Goal: Book appointment/travel/reservation

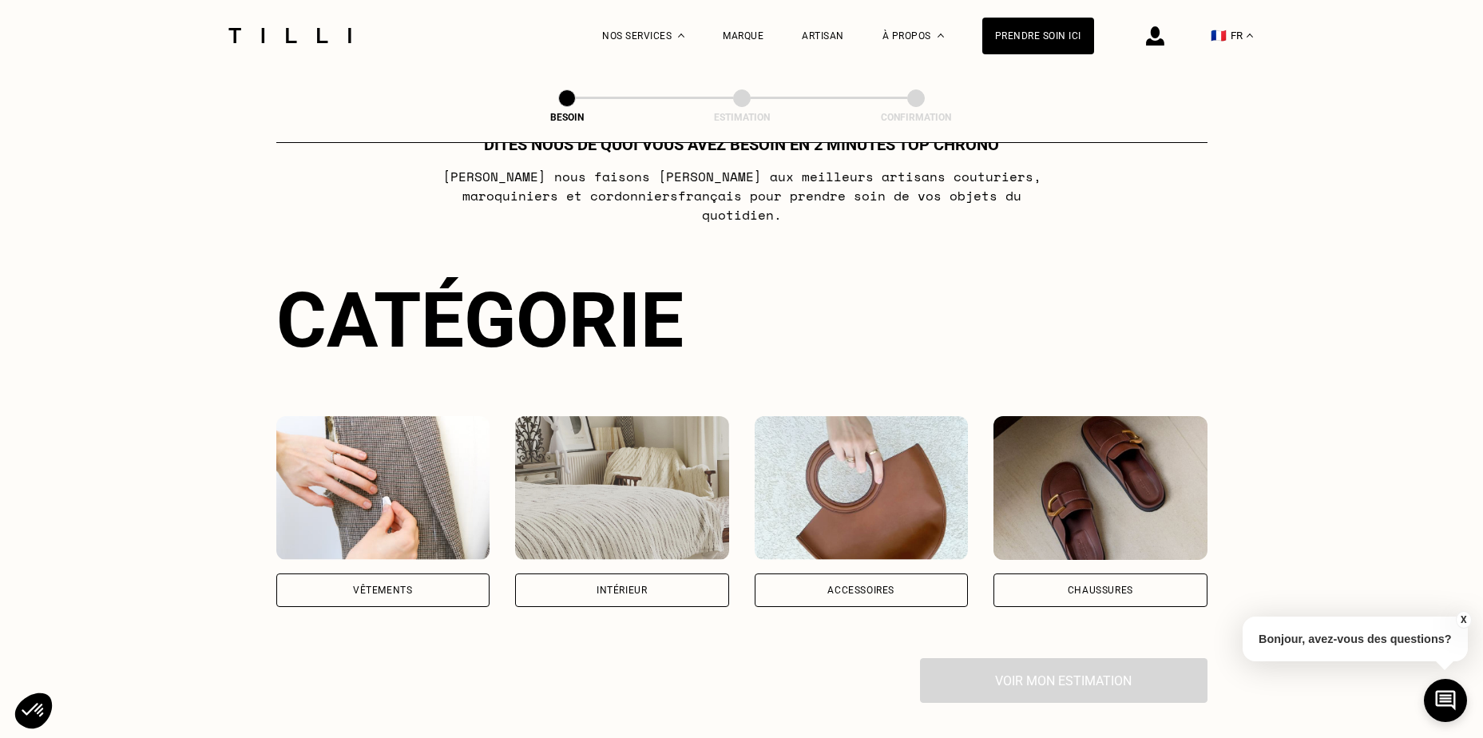
scroll to position [240, 0]
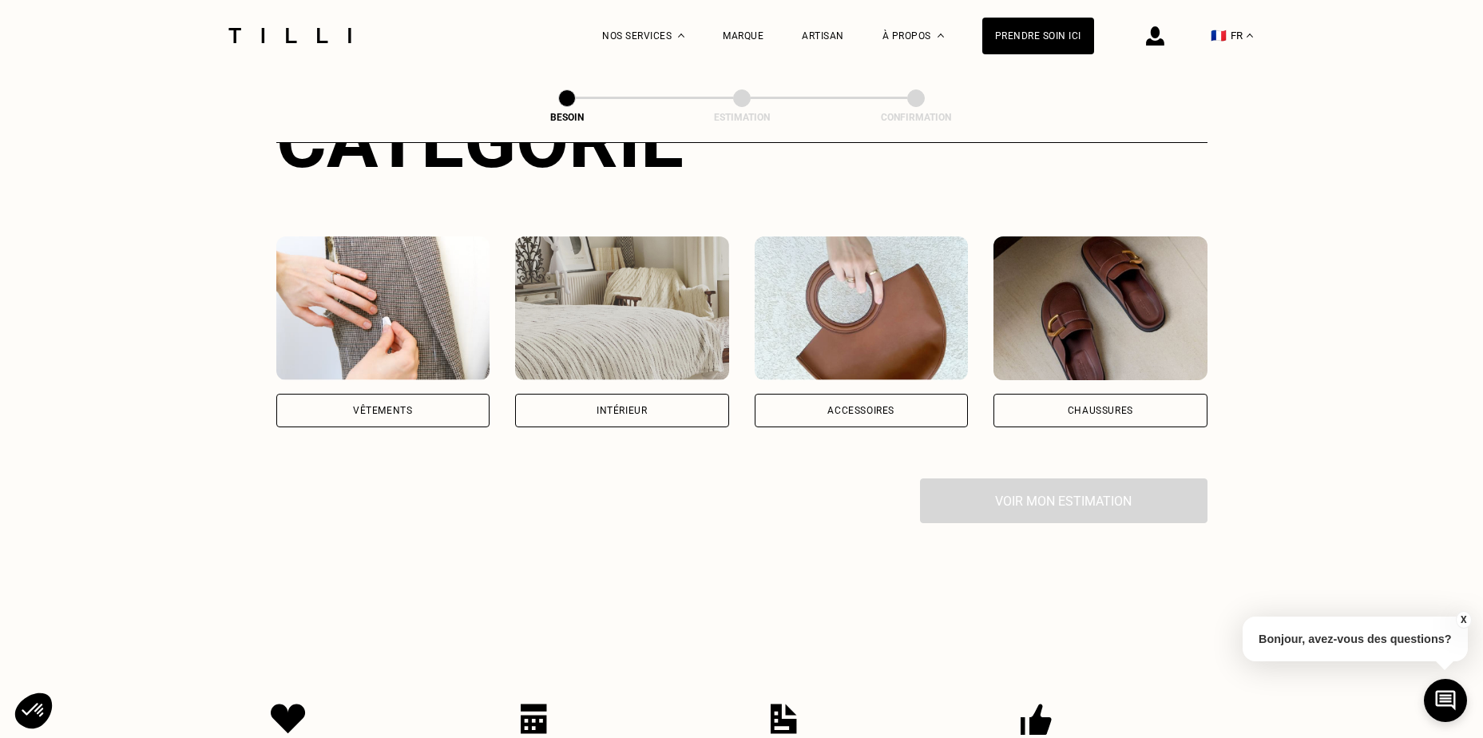
click at [401, 406] on div "Vêtements" at bounding box center [382, 411] width 59 height 10
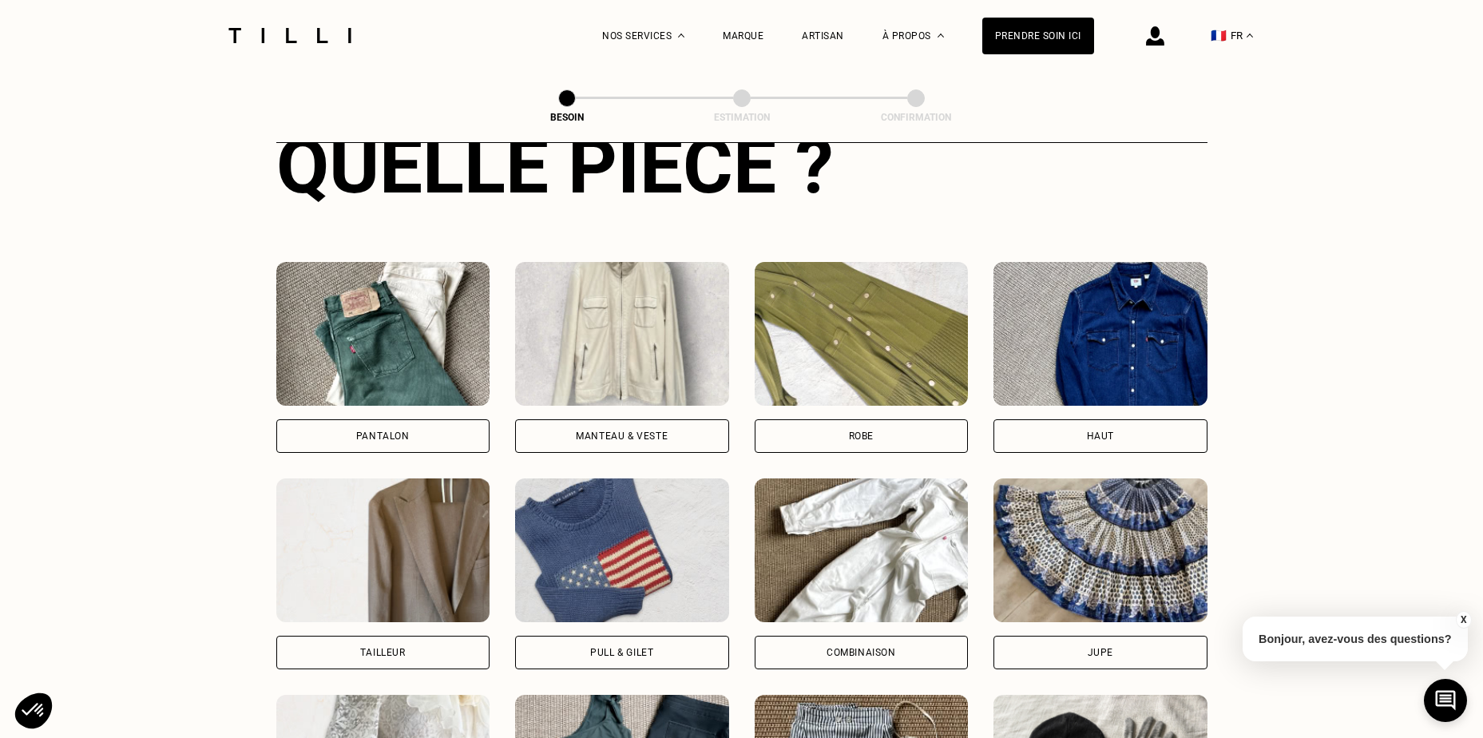
scroll to position [644, 0]
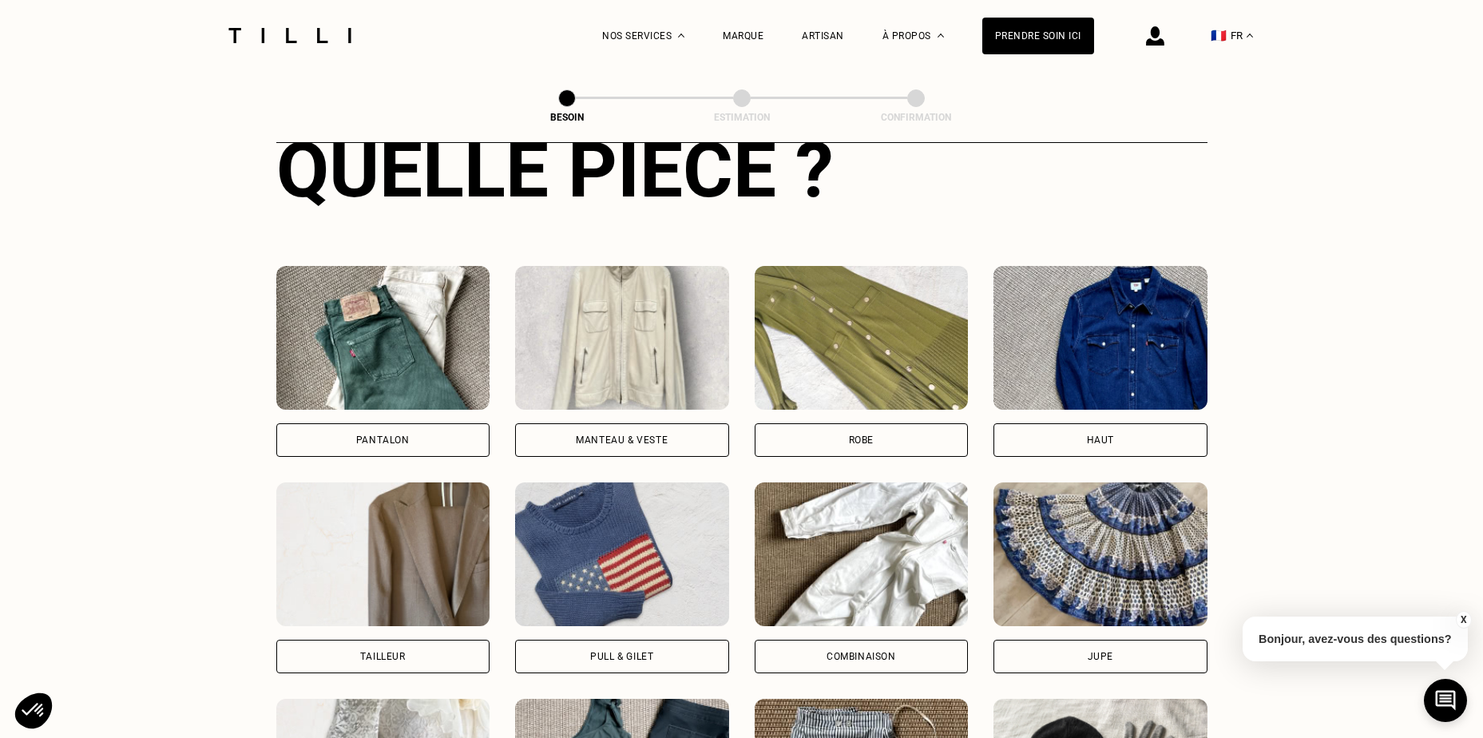
click at [375, 435] on div "Pantalon" at bounding box center [383, 440] width 54 height 10
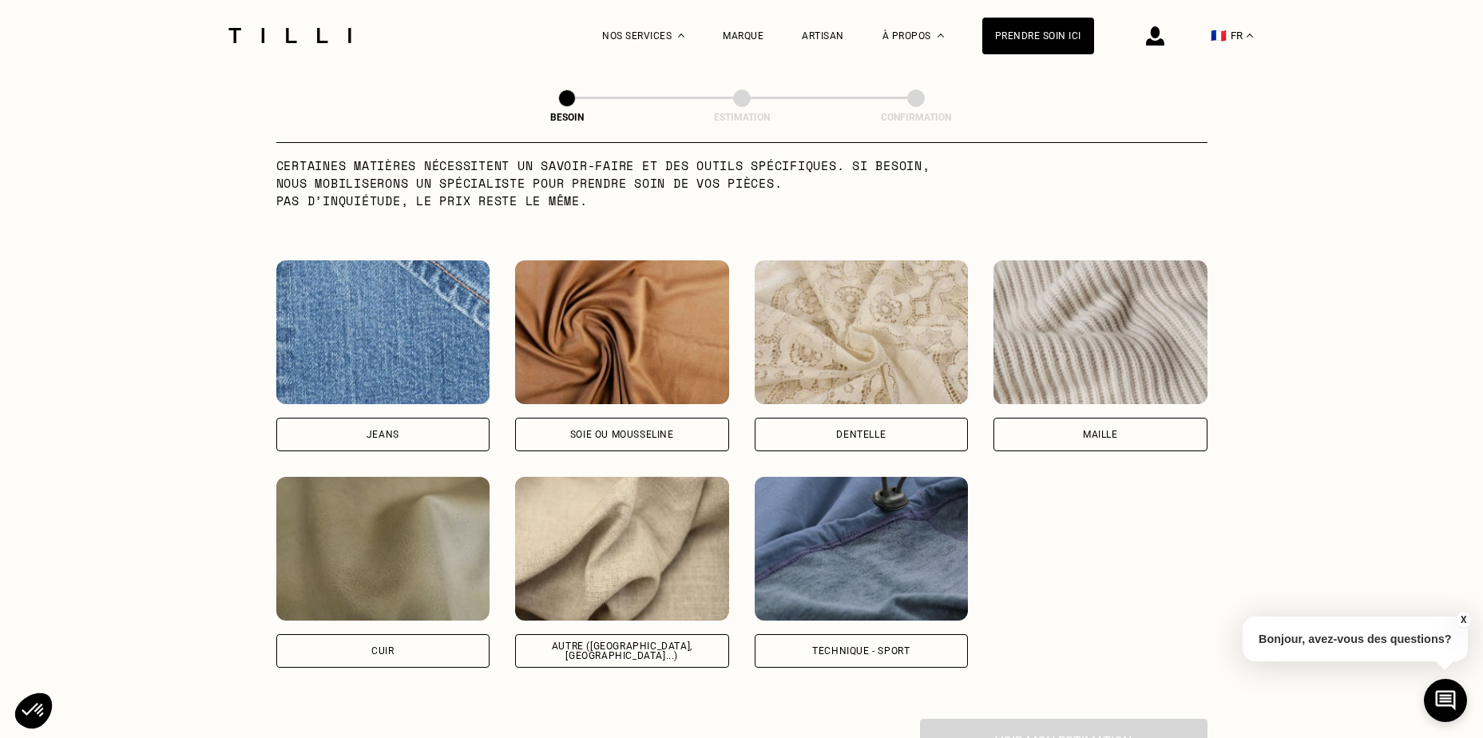
scroll to position [1631, 0]
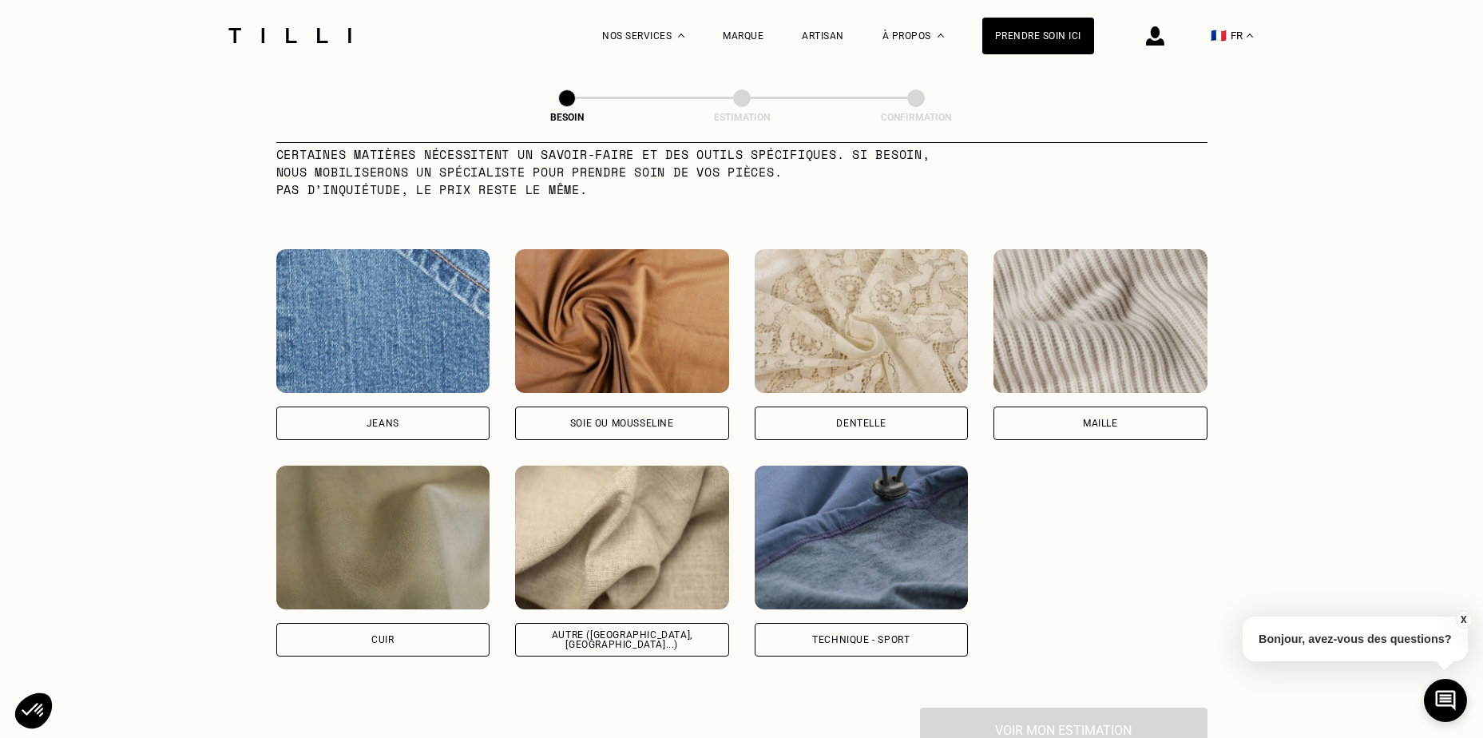
click at [625, 630] on div "Autre ([GEOGRAPHIC_DATA], [GEOGRAPHIC_DATA]...)" at bounding box center [622, 639] width 187 height 19
select select "FR"
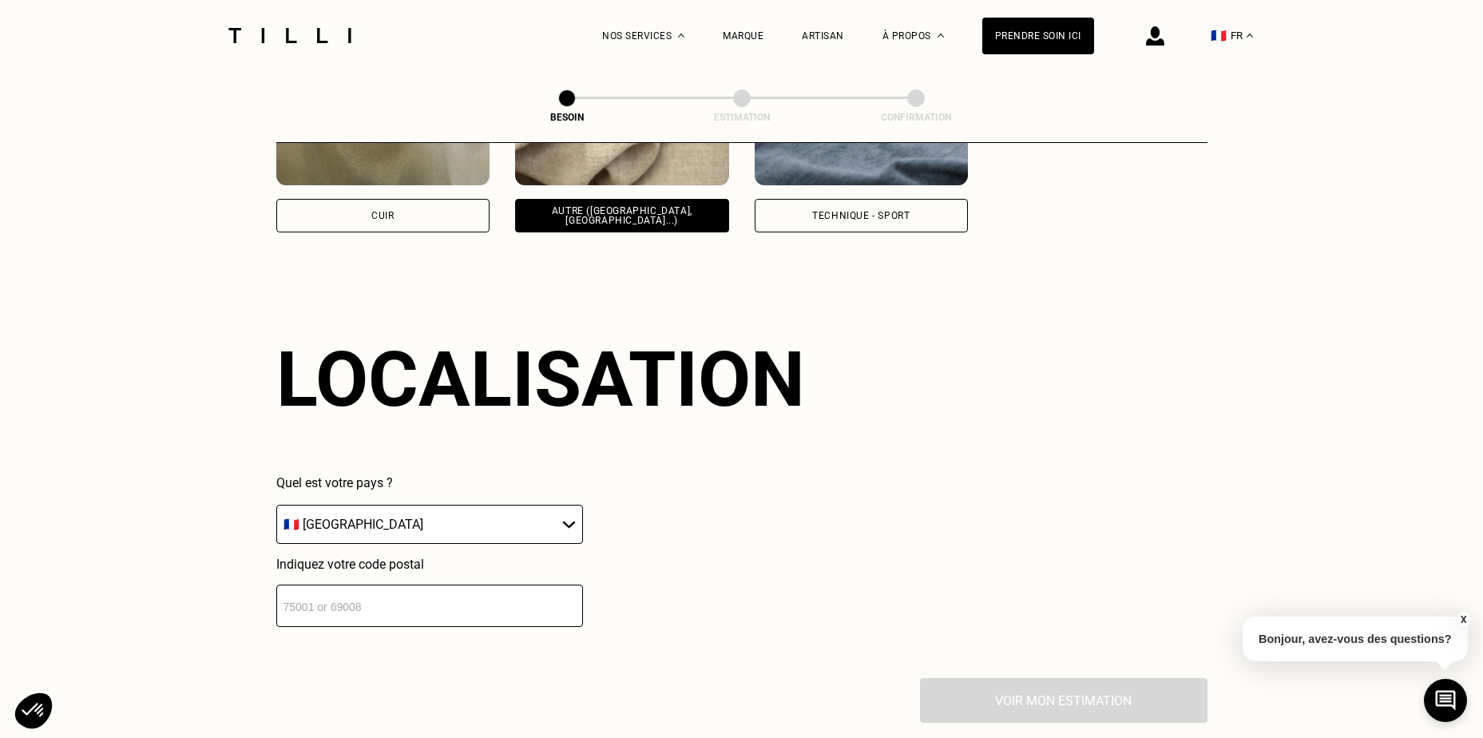
scroll to position [2148, 0]
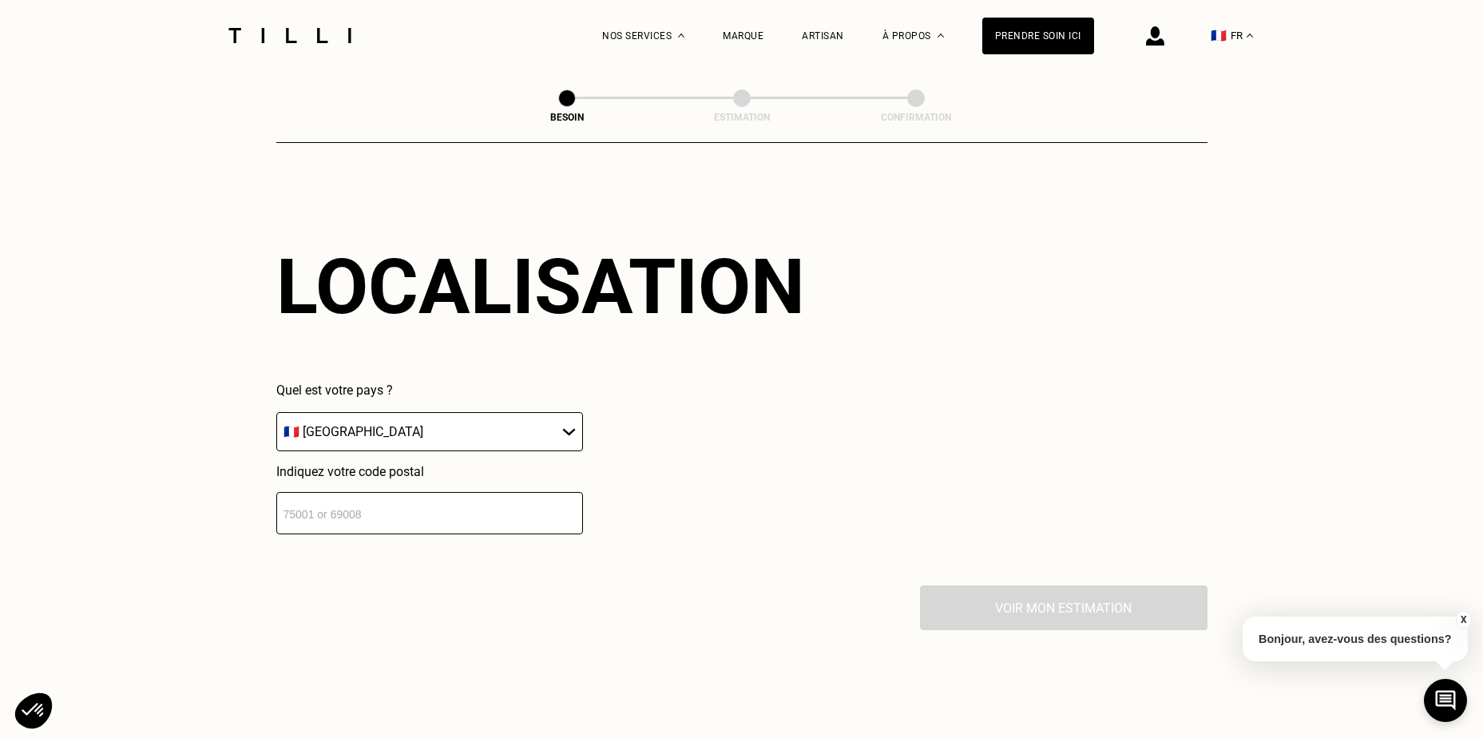
click at [450, 506] on input "number" at bounding box center [429, 513] width 307 height 42
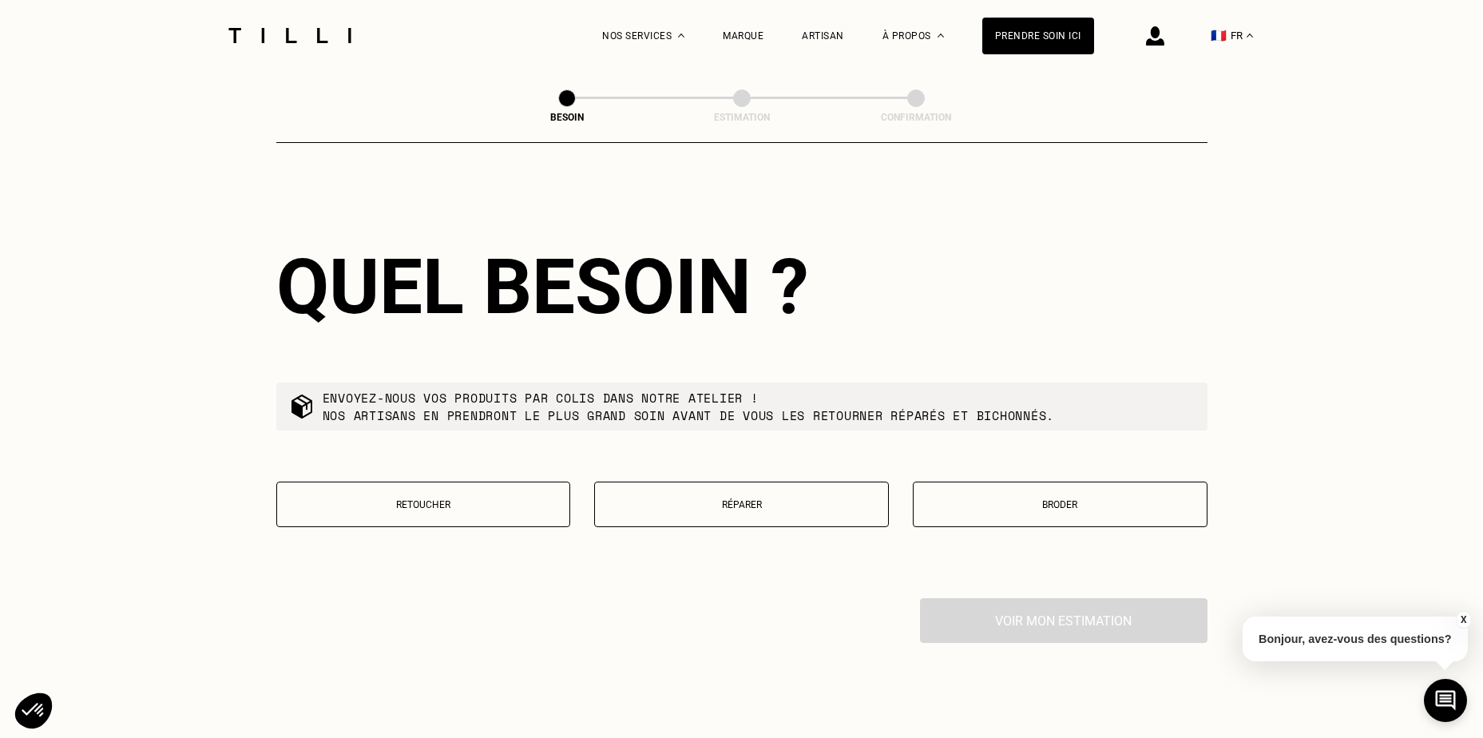
scroll to position [2545, 0]
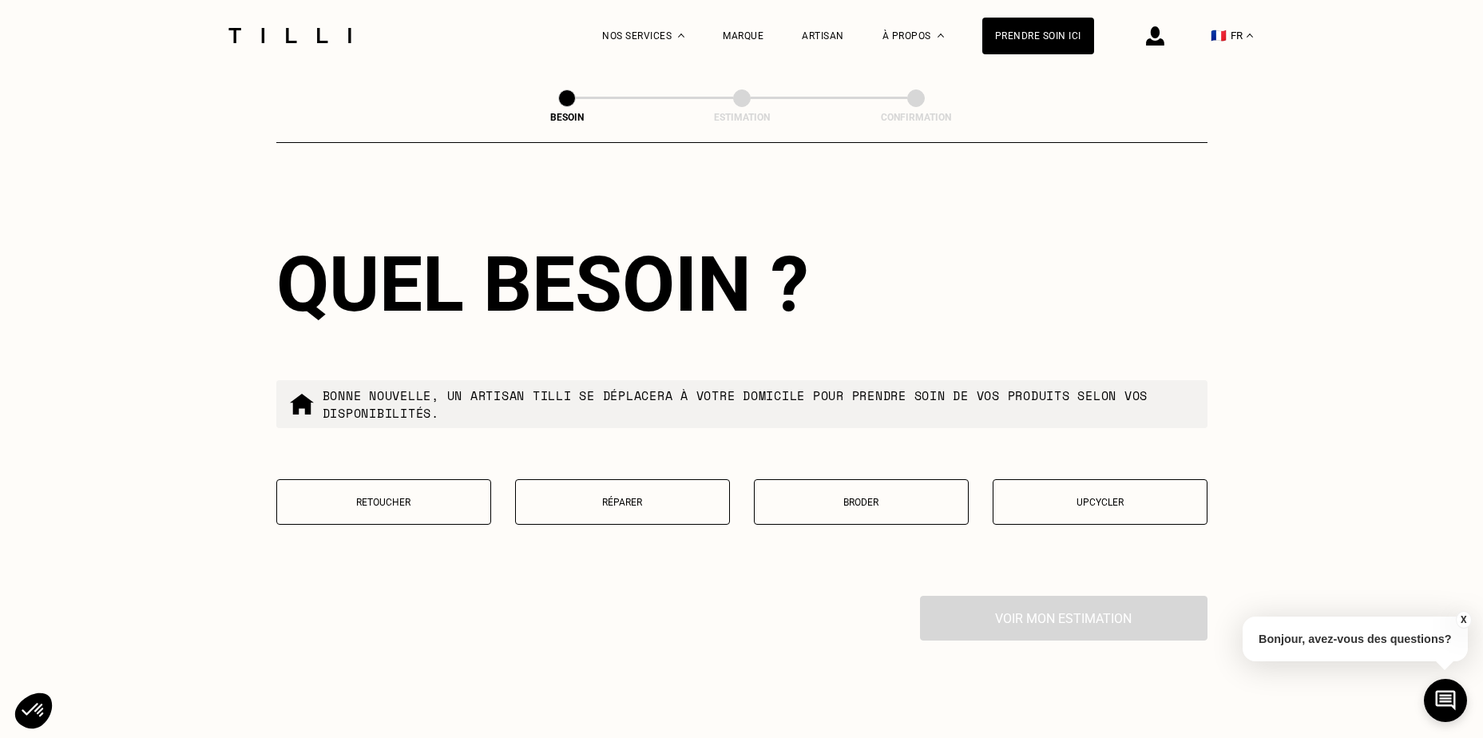
type input "69005"
click at [411, 497] on p "Retoucher" at bounding box center [383, 502] width 197 height 11
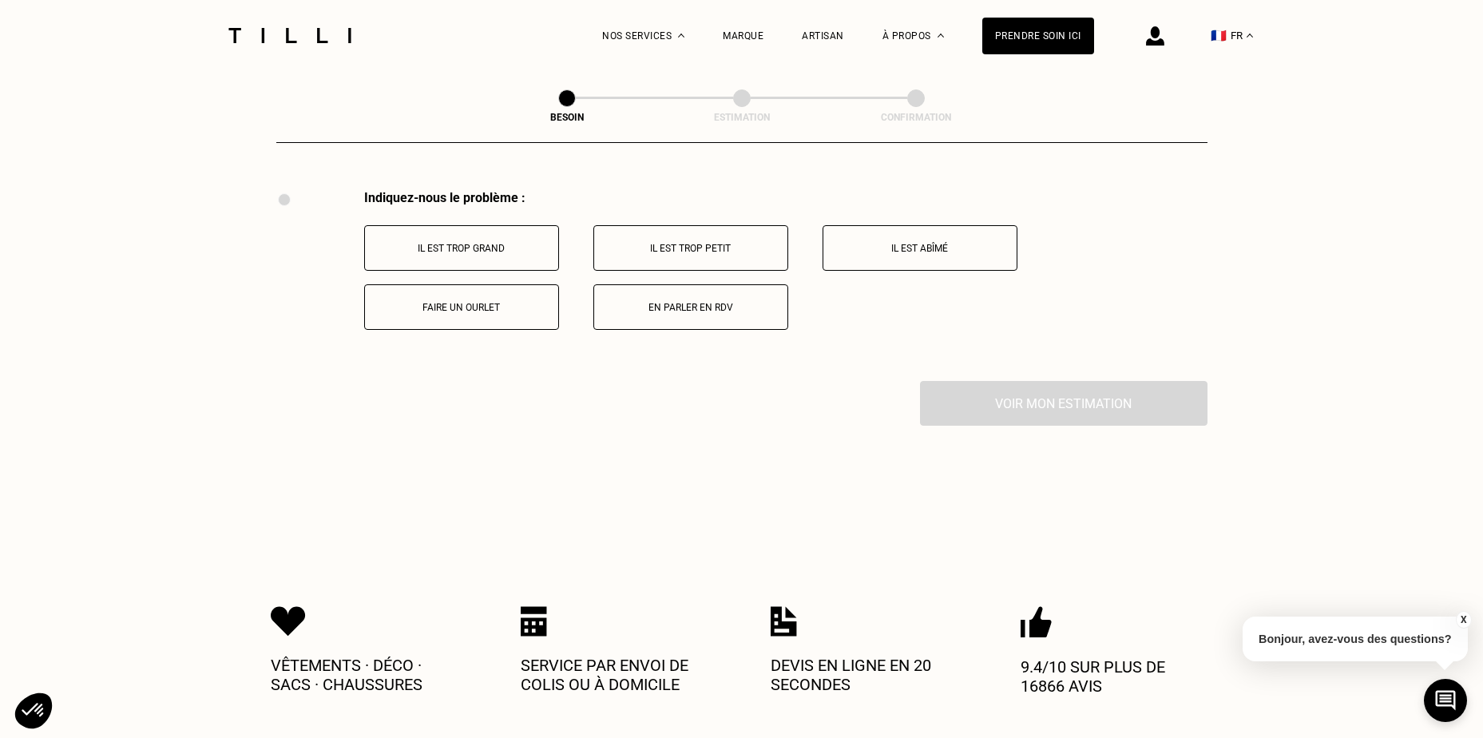
scroll to position [2955, 0]
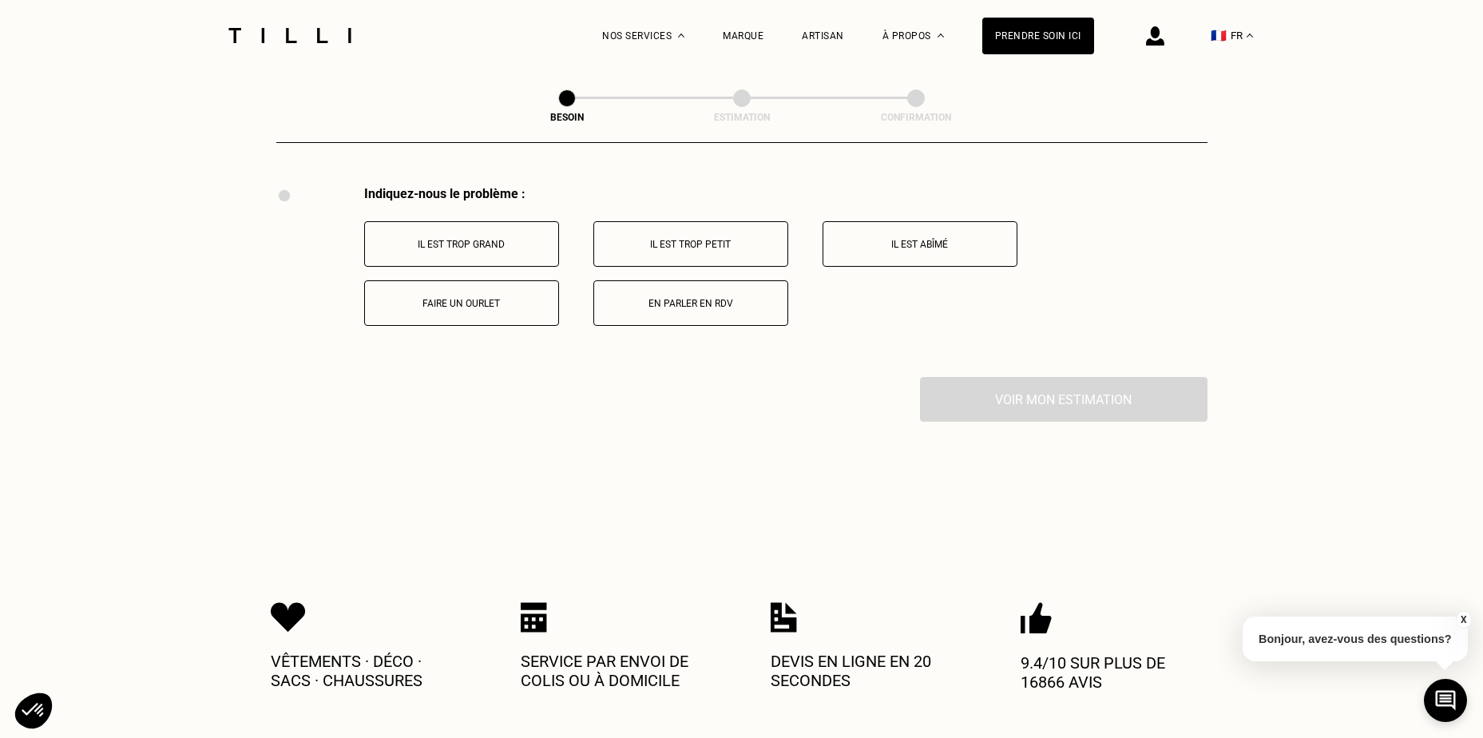
click at [472, 298] on p "Faire un ourlet" at bounding box center [461, 303] width 177 height 11
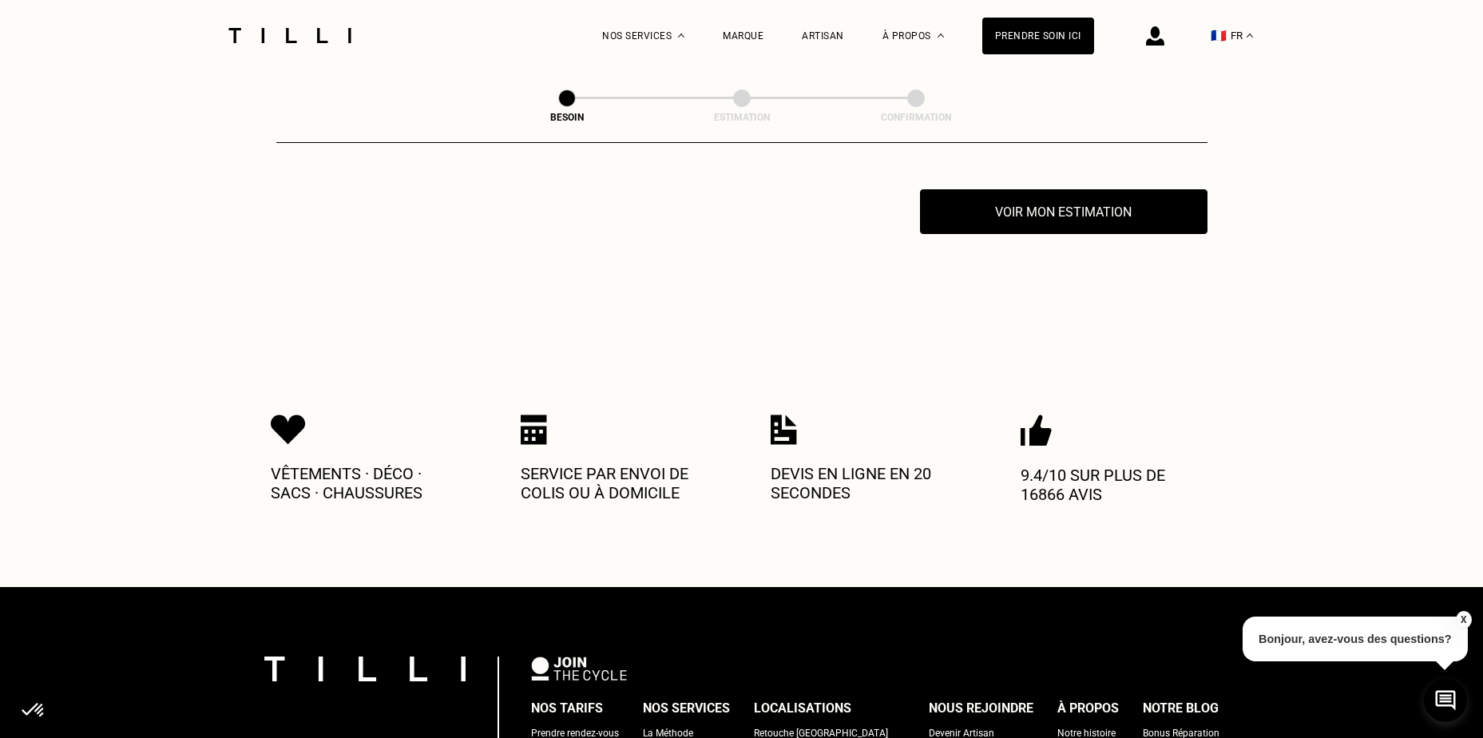
scroll to position [3146, 0]
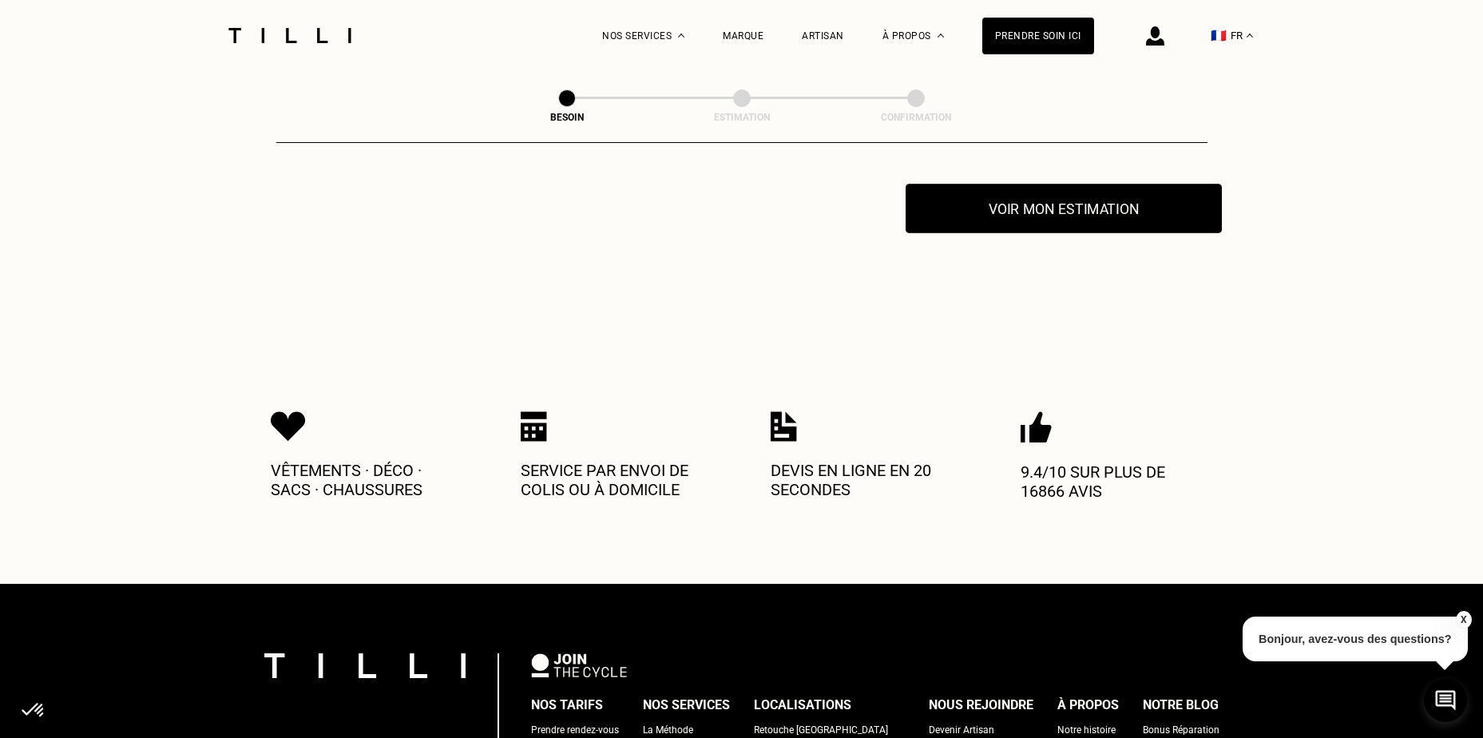
click at [1034, 200] on button "Voir mon estimation" at bounding box center [1064, 209] width 316 height 50
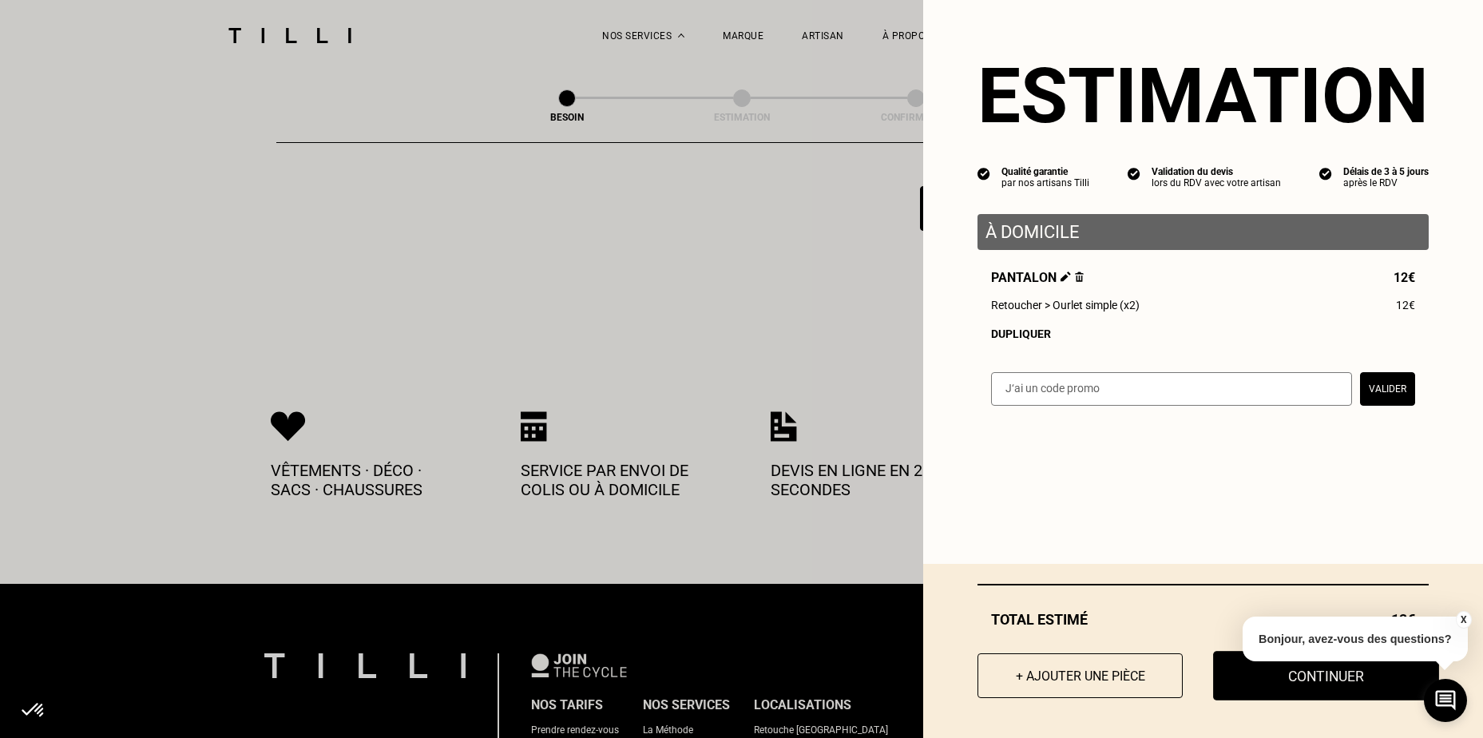
click at [1274, 682] on button "Continuer" at bounding box center [1326, 676] width 226 height 50
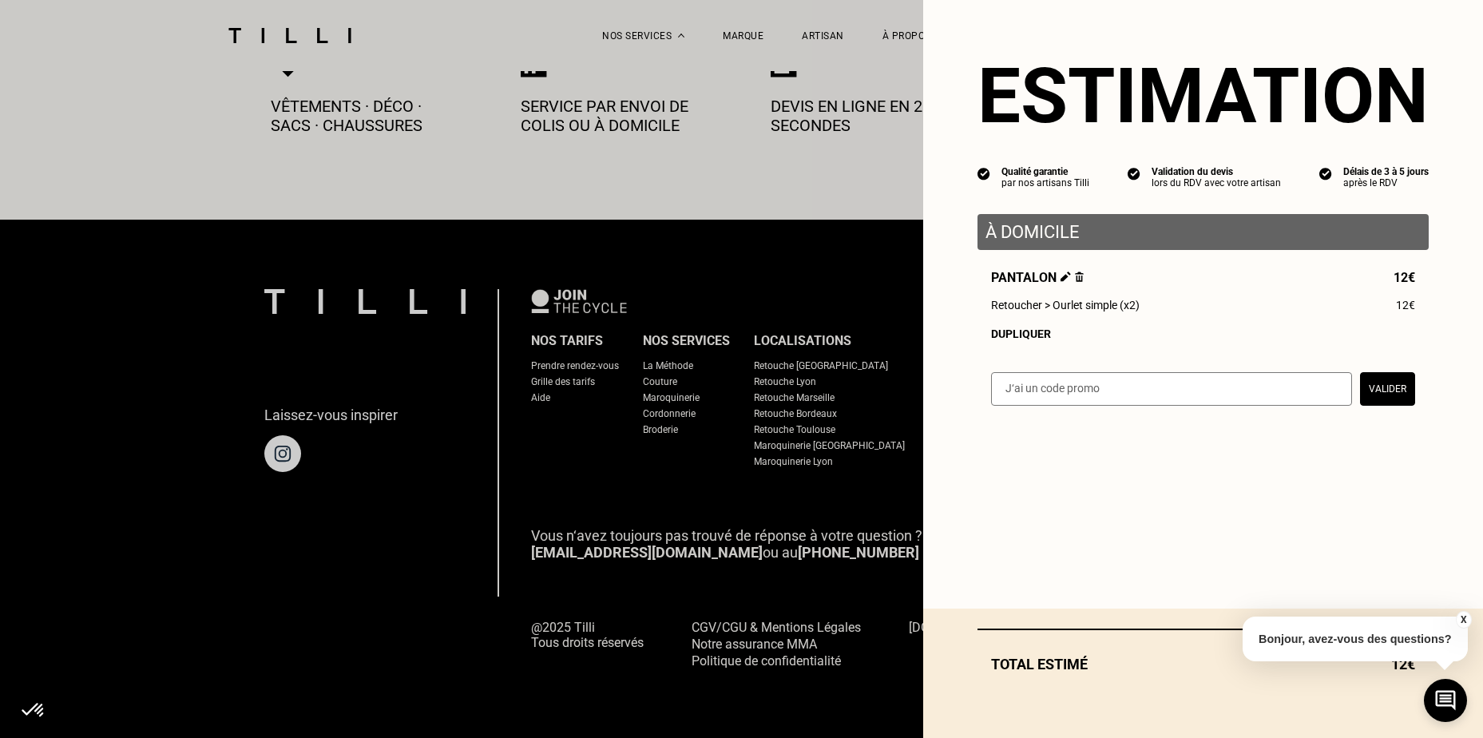
scroll to position [880, 0]
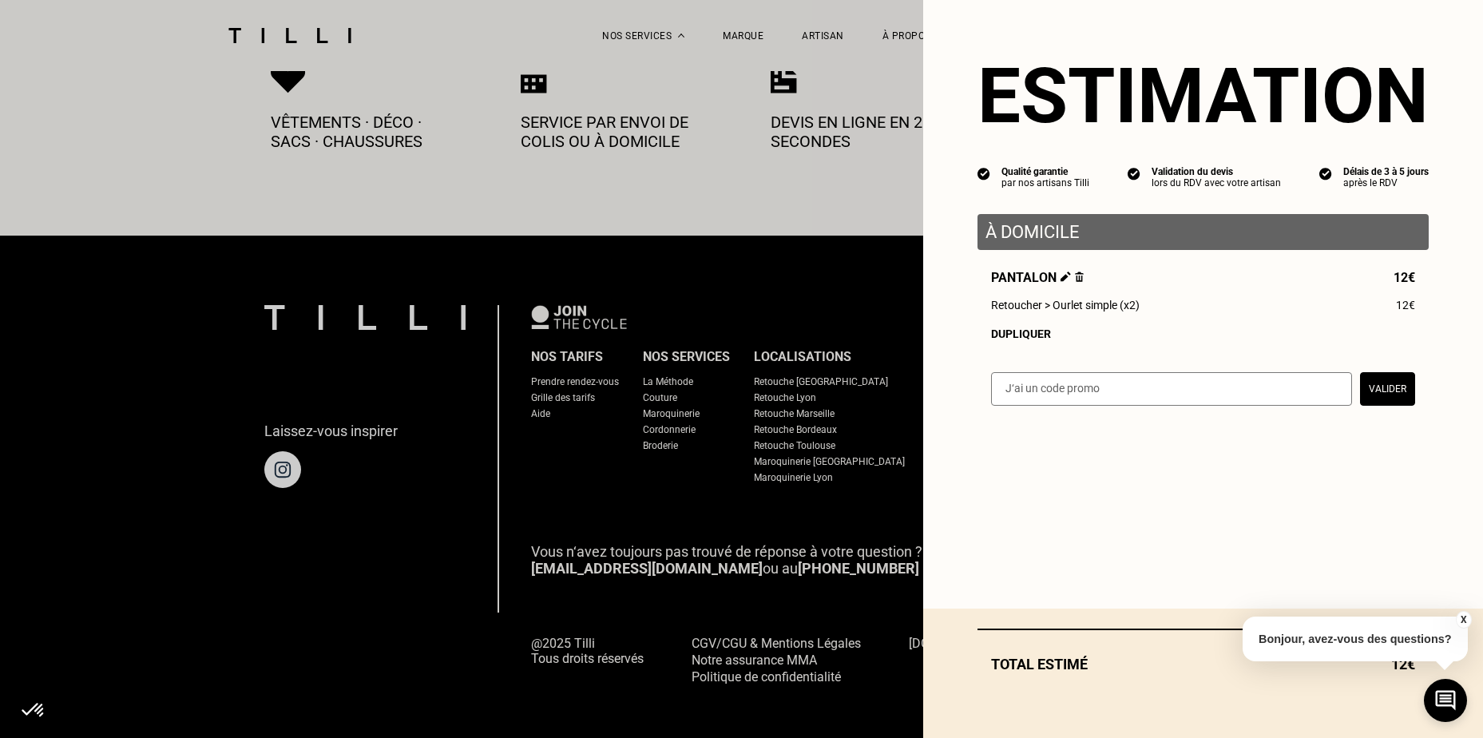
select select "FR"
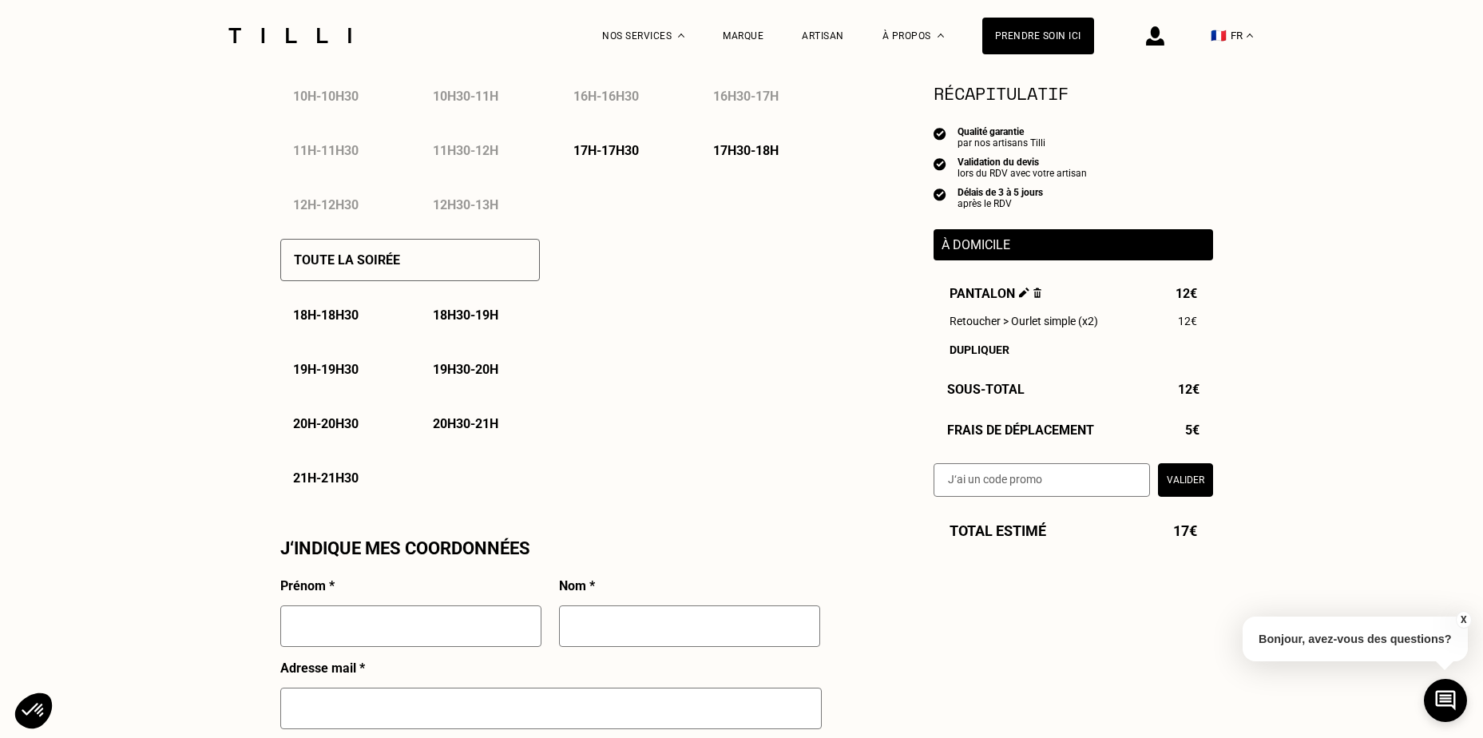
scroll to position [719, 0]
